Goal: Transaction & Acquisition: Obtain resource

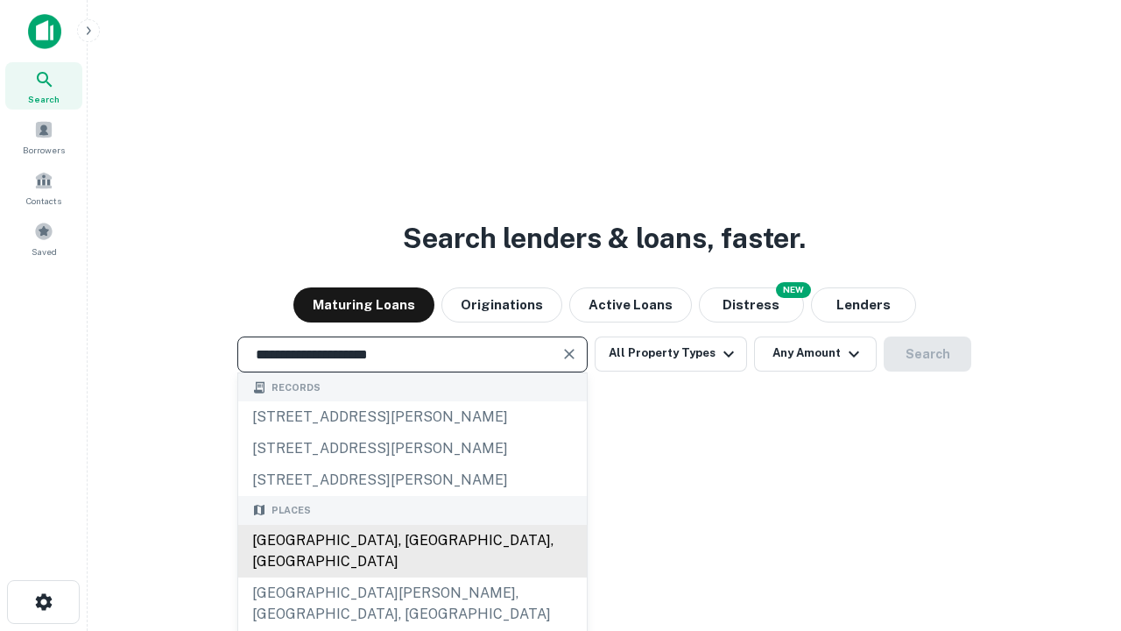
click at [412, 577] on div "[GEOGRAPHIC_DATA], [GEOGRAPHIC_DATA], [GEOGRAPHIC_DATA]" at bounding box center [412, 551] width 349 height 53
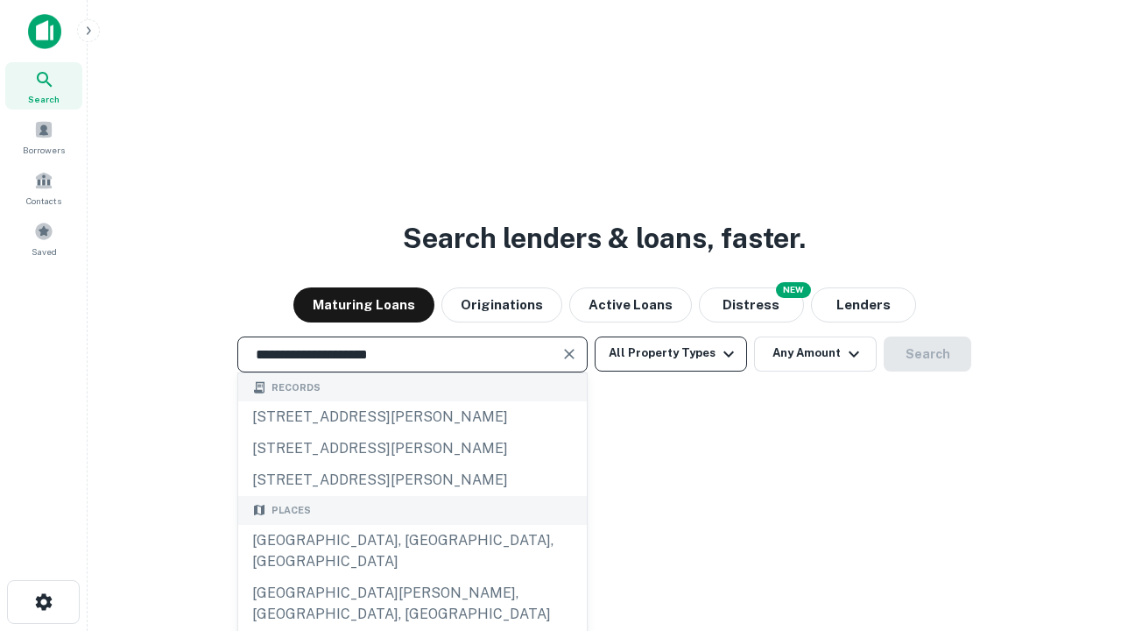
type input "**********"
click at [671, 353] on button "All Property Types" at bounding box center [671, 353] width 152 height 35
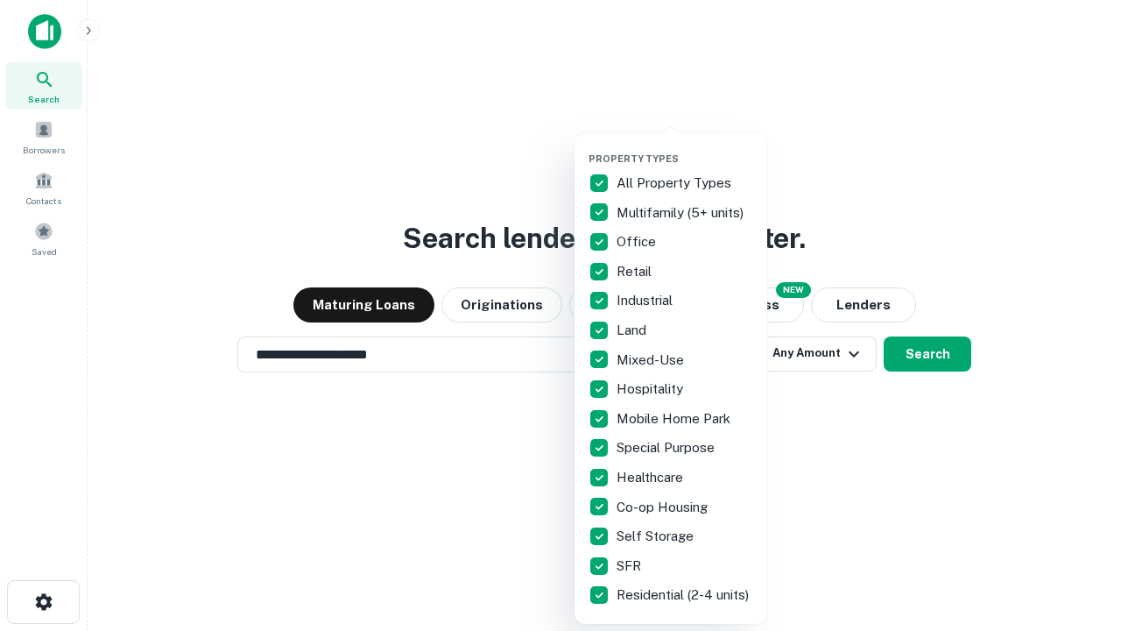
click at [685, 147] on button "button" at bounding box center [685, 147] width 193 height 1
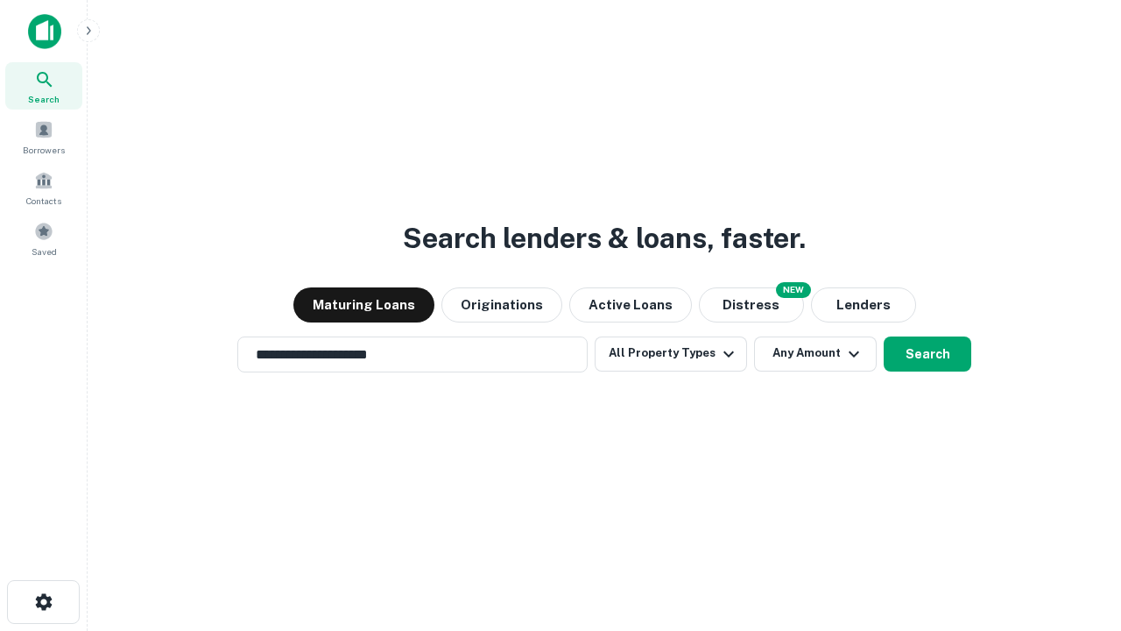
scroll to position [11, 211]
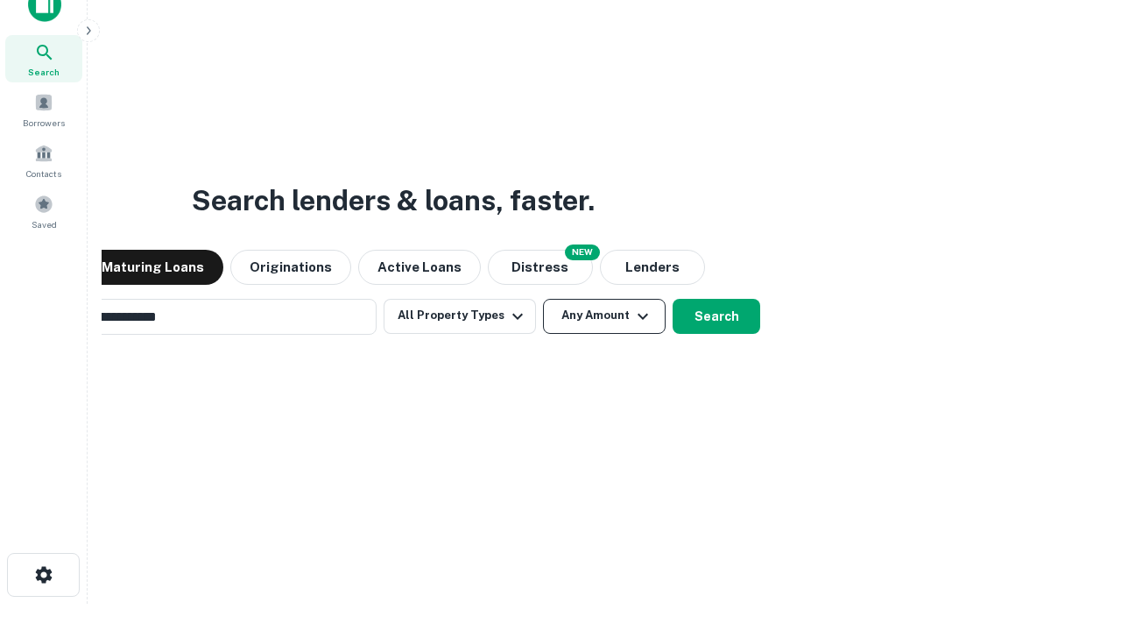
click at [543, 299] on button "Any Amount" at bounding box center [604, 316] width 123 height 35
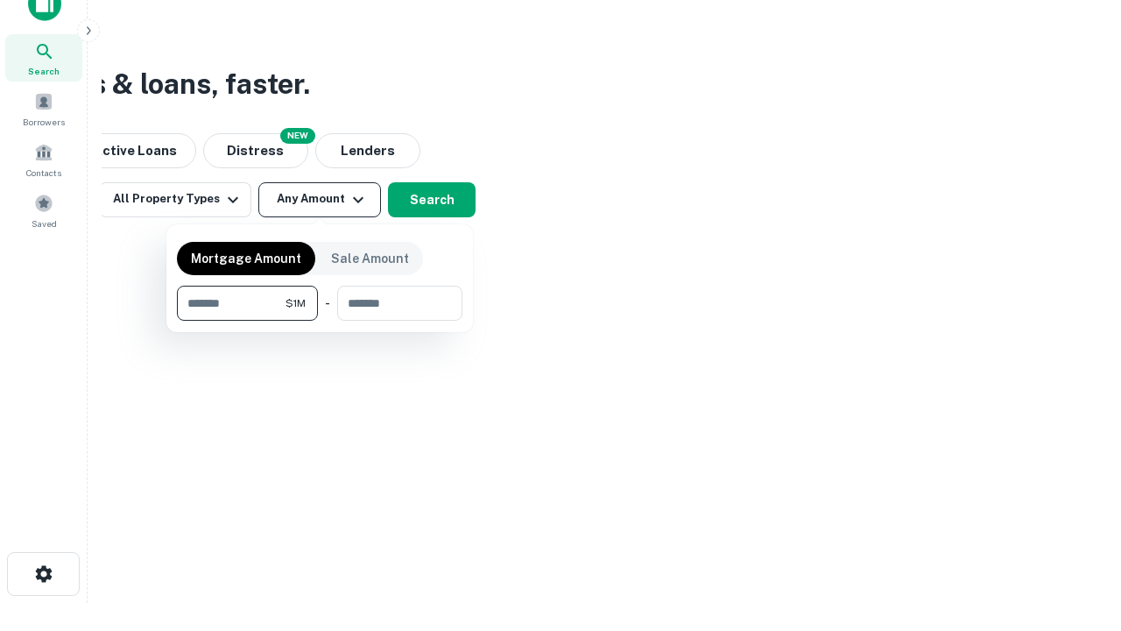
type input "*******"
click at [320, 321] on button "button" at bounding box center [320, 321] width 286 height 1
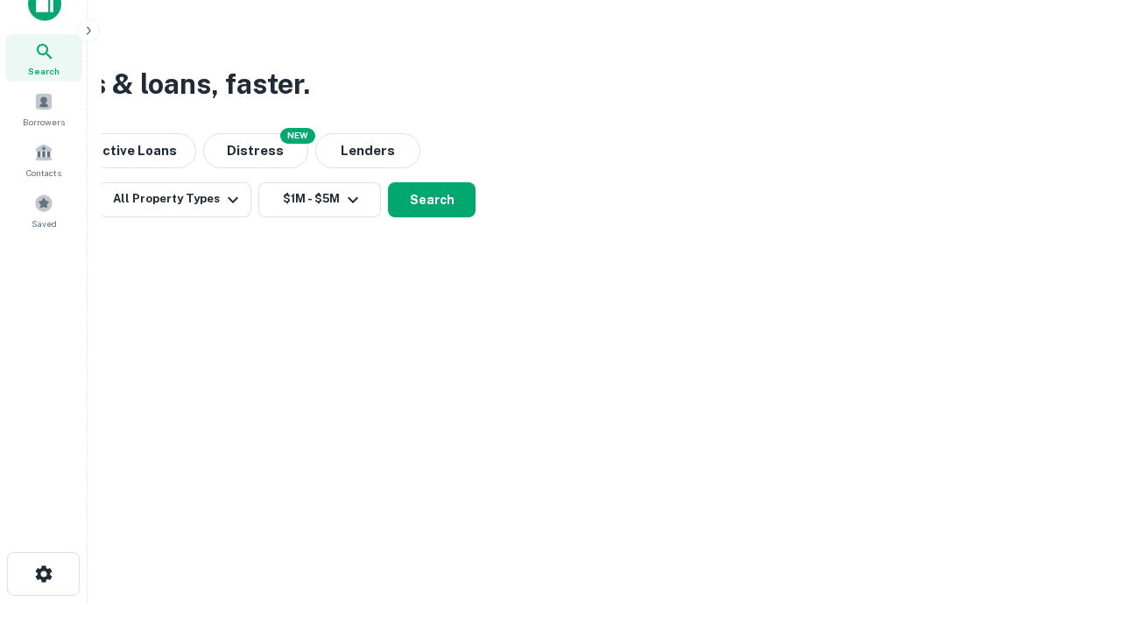
scroll to position [27, 0]
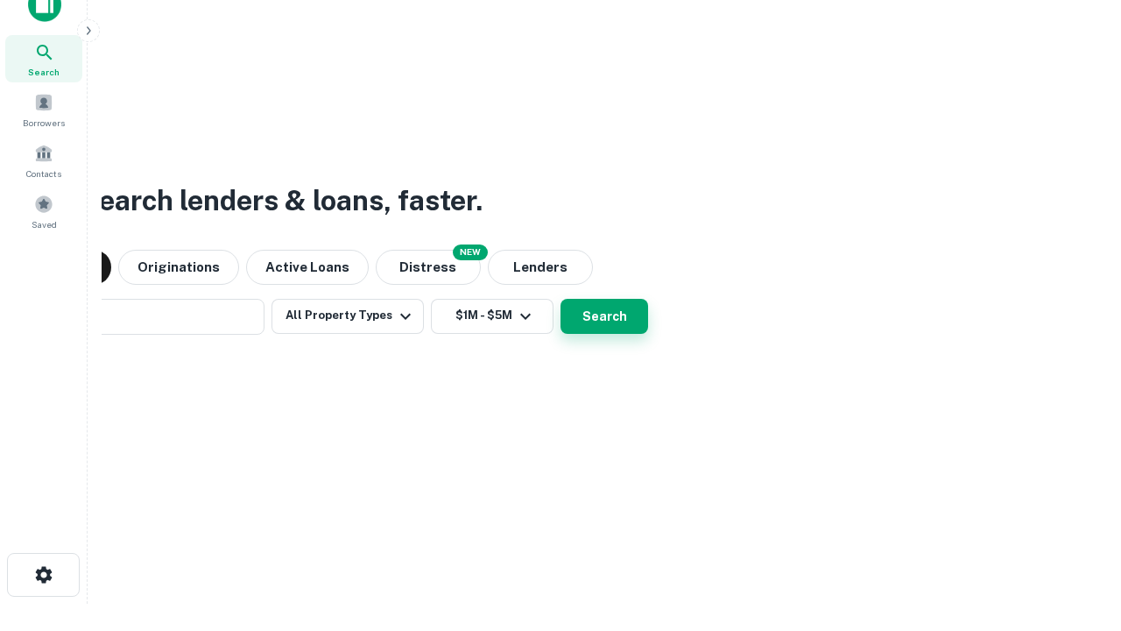
click at [561, 299] on button "Search" at bounding box center [605, 316] width 88 height 35
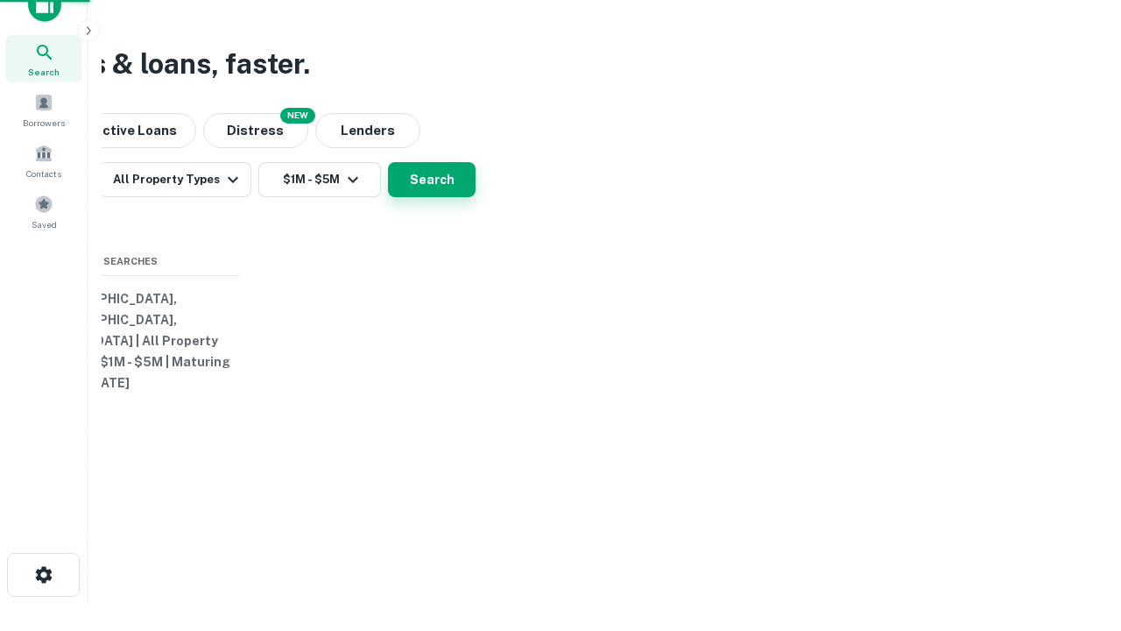
scroll to position [28, 0]
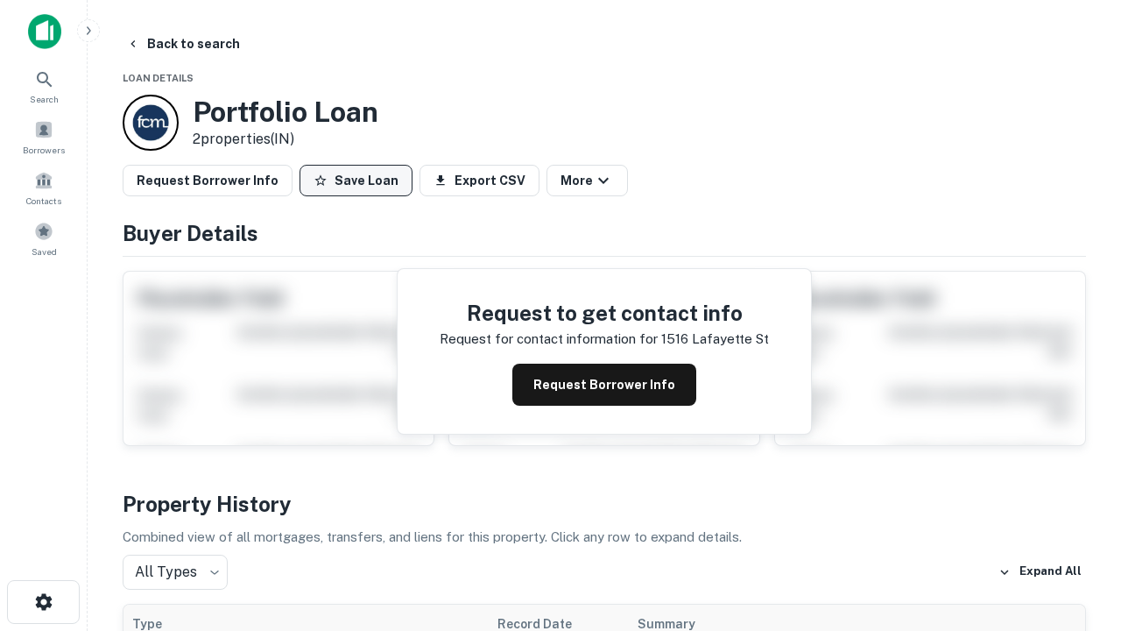
click at [356, 180] on button "Save Loan" at bounding box center [356, 181] width 113 height 32
click at [360, 180] on button "Loan Saved" at bounding box center [360, 181] width 121 height 32
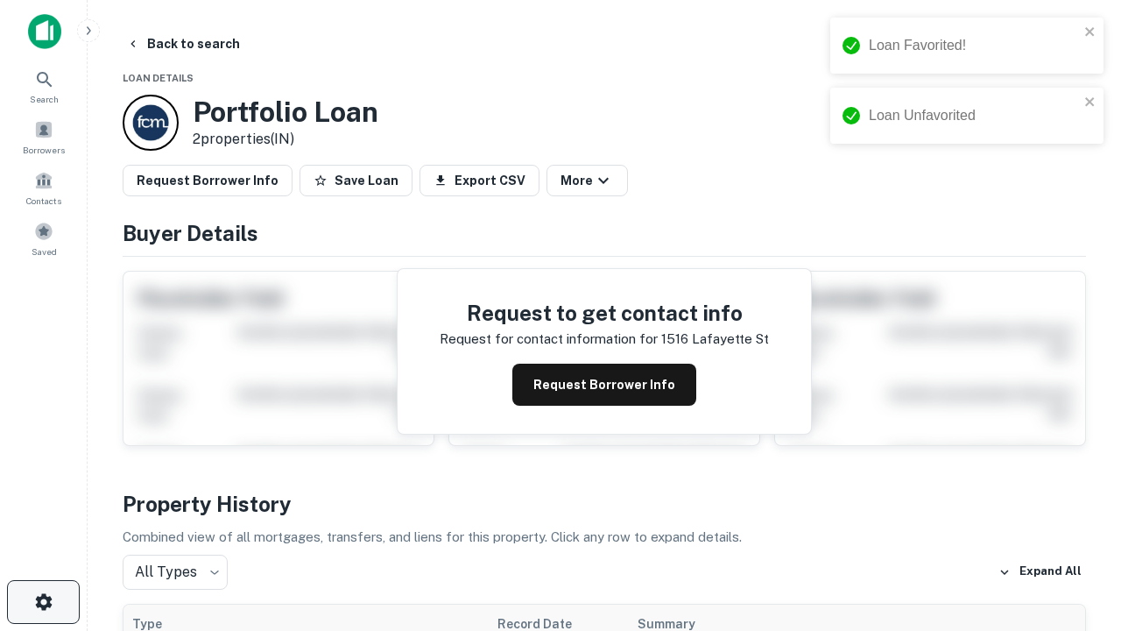
click at [43, 602] on icon "button" at bounding box center [43, 601] width 21 height 21
